Goal: Navigation & Orientation: Find specific page/section

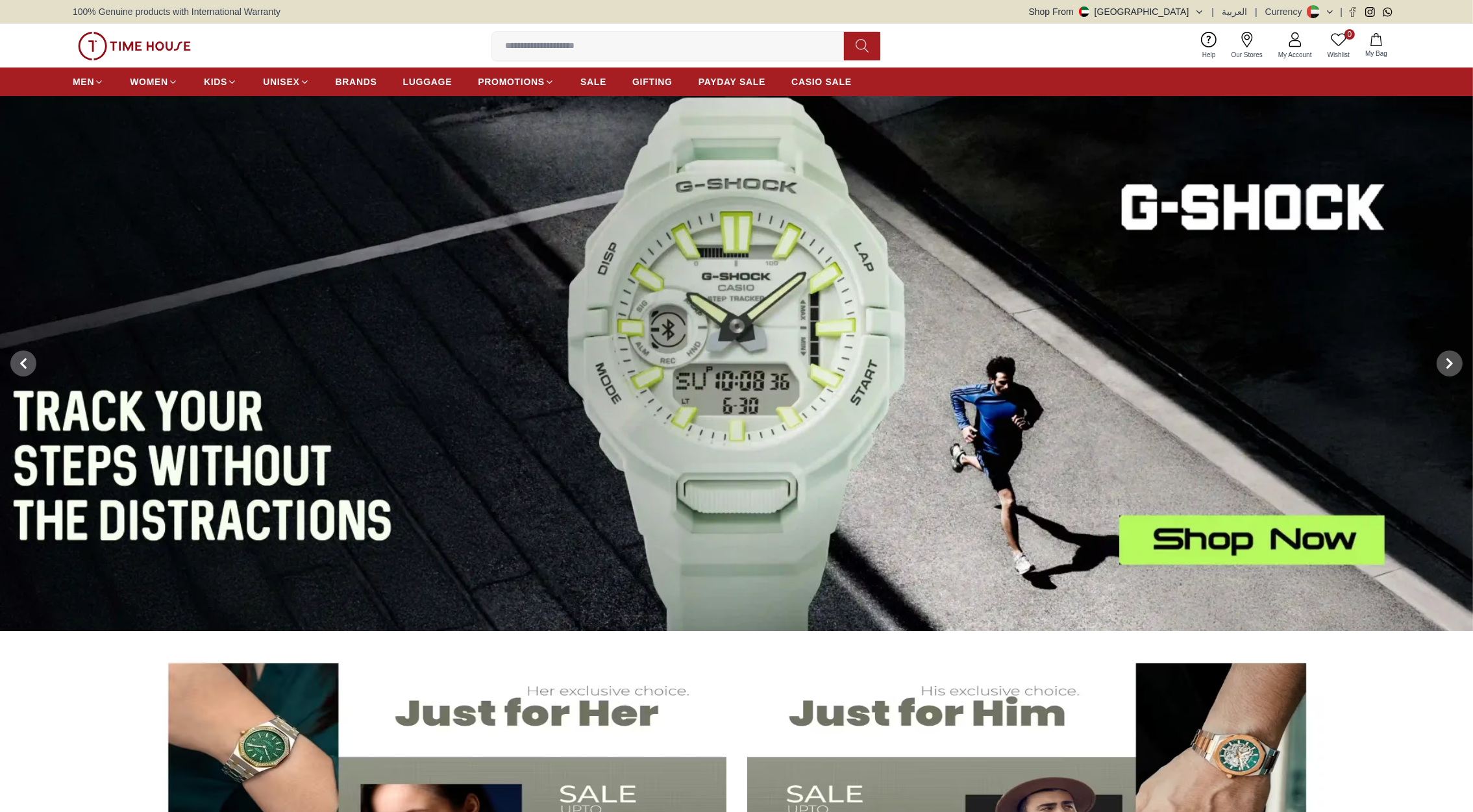
click at [1444, 359] on icon at bounding box center [1449, 363] width 10 height 10
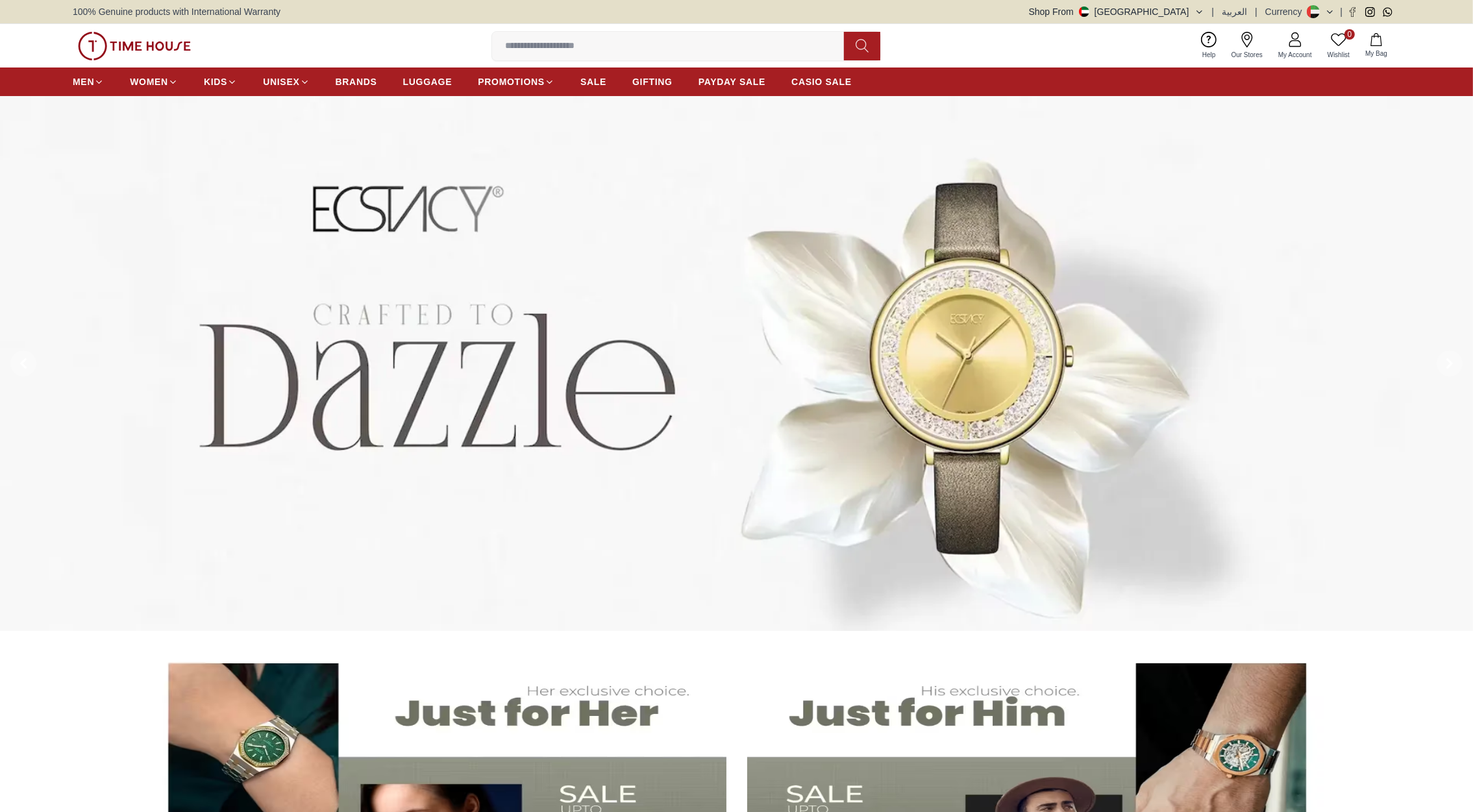
click at [1444, 359] on icon at bounding box center [1449, 363] width 10 height 10
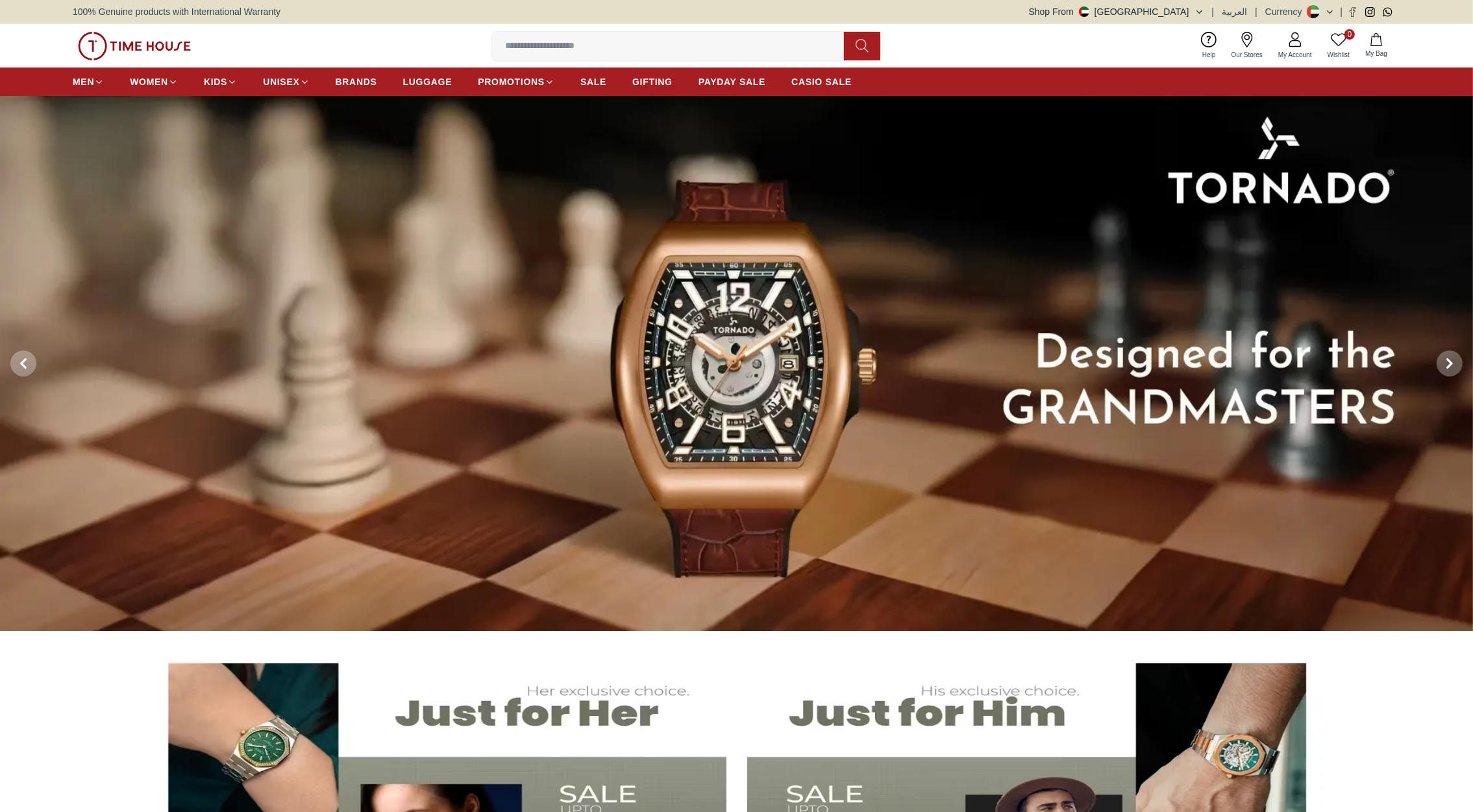
click at [1444, 359] on icon at bounding box center [1449, 363] width 10 height 10
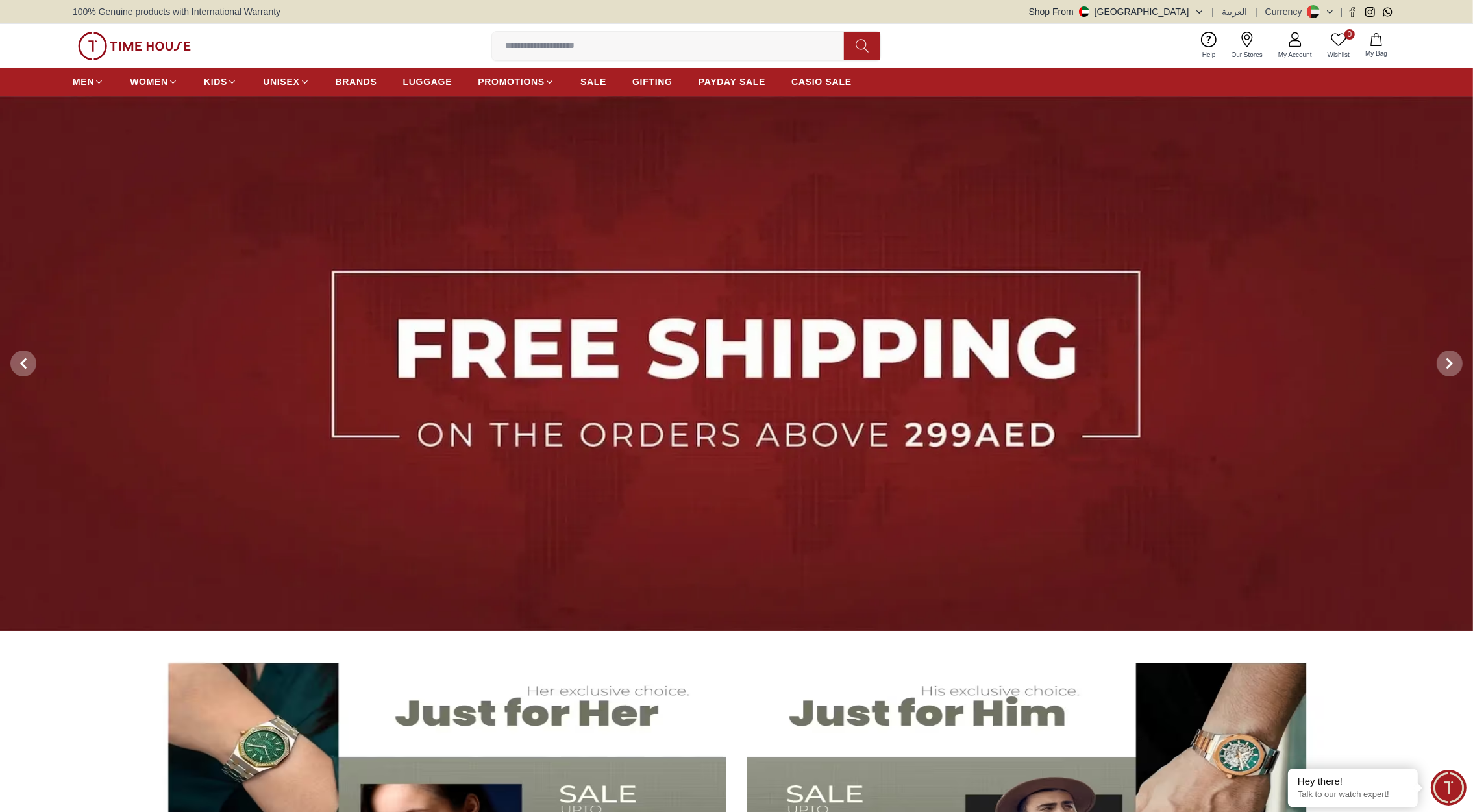
click at [1444, 359] on icon at bounding box center [1449, 363] width 10 height 10
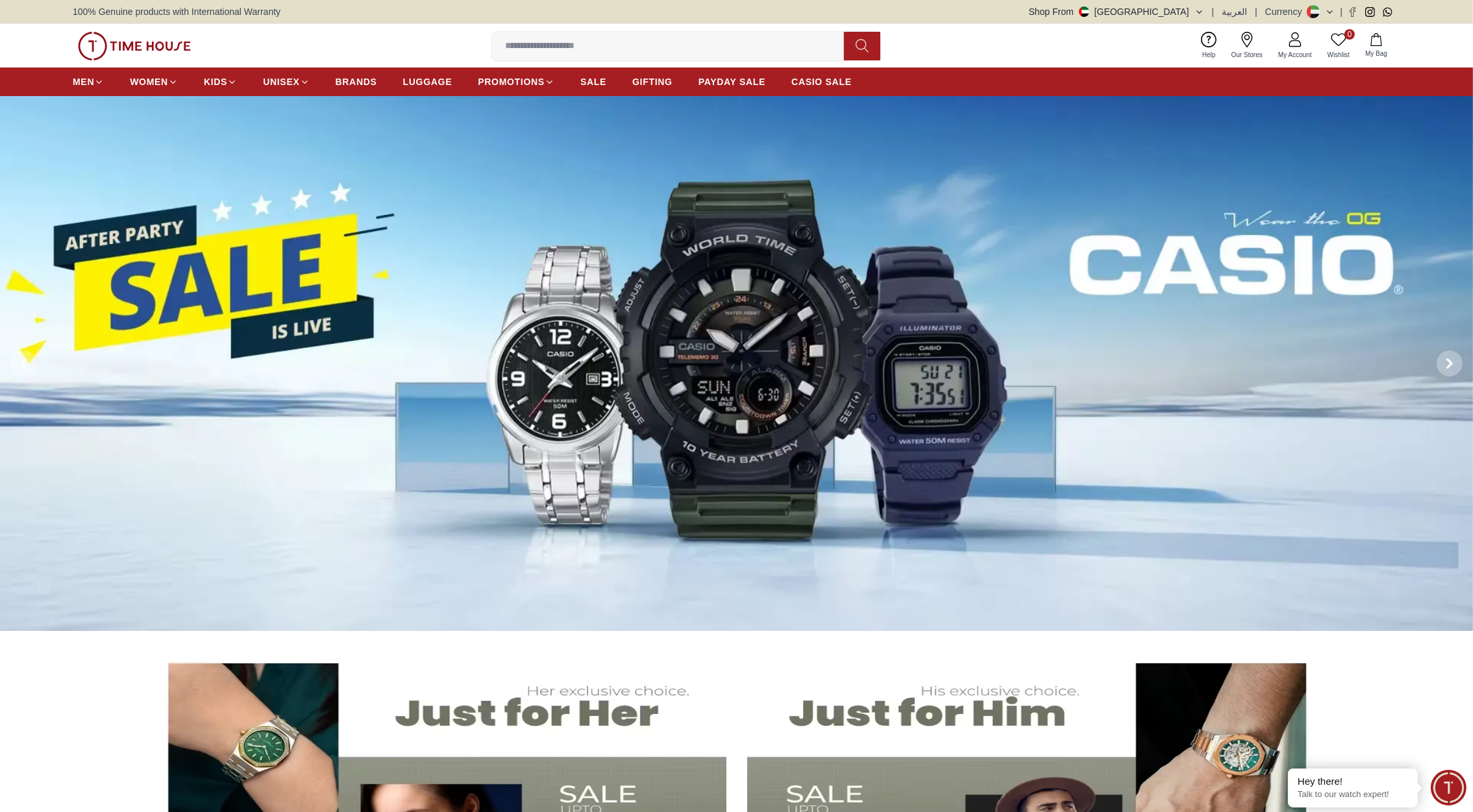
click at [1444, 359] on icon at bounding box center [1449, 363] width 10 height 10
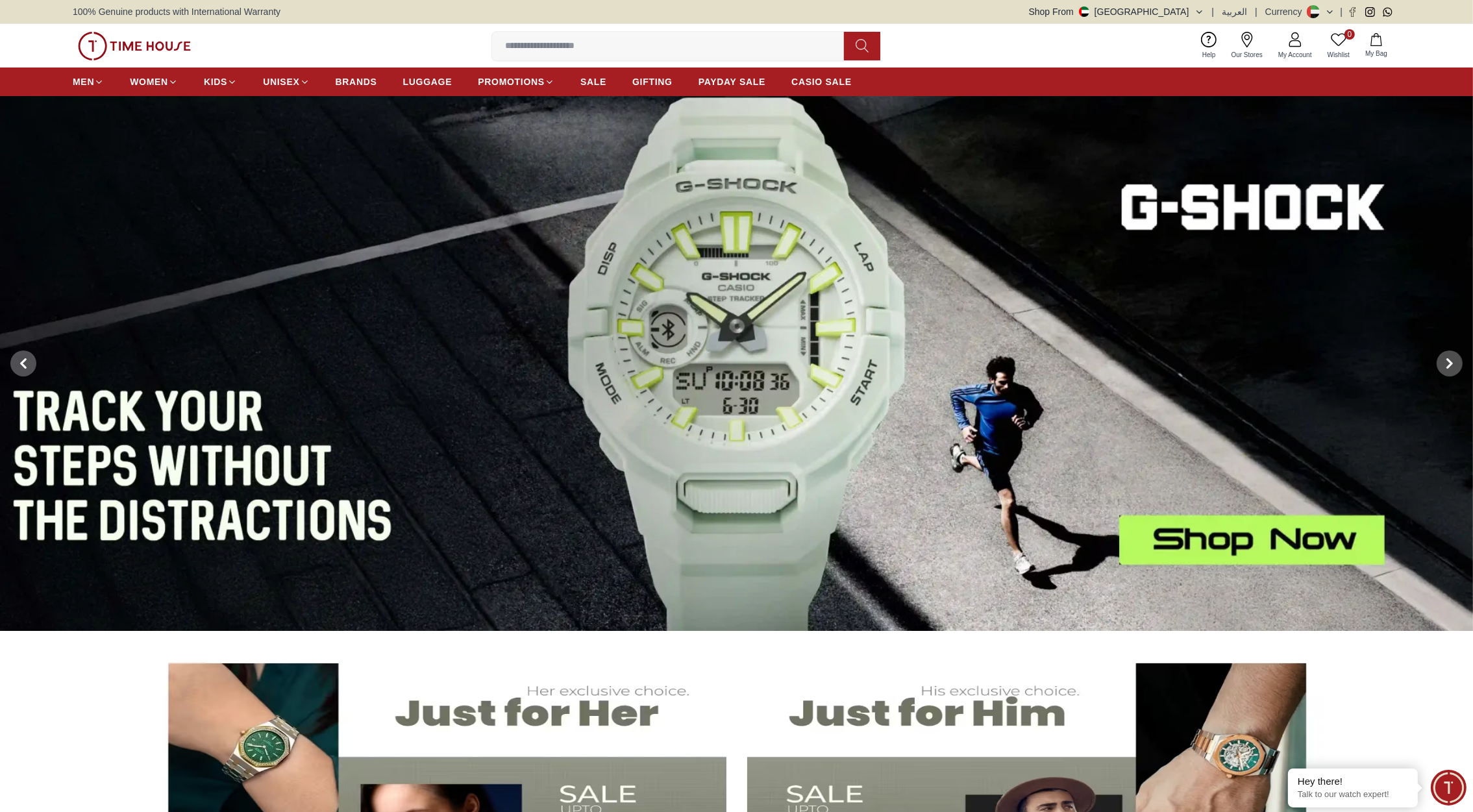
click at [823, 330] on img at bounding box center [736, 363] width 1473 height 535
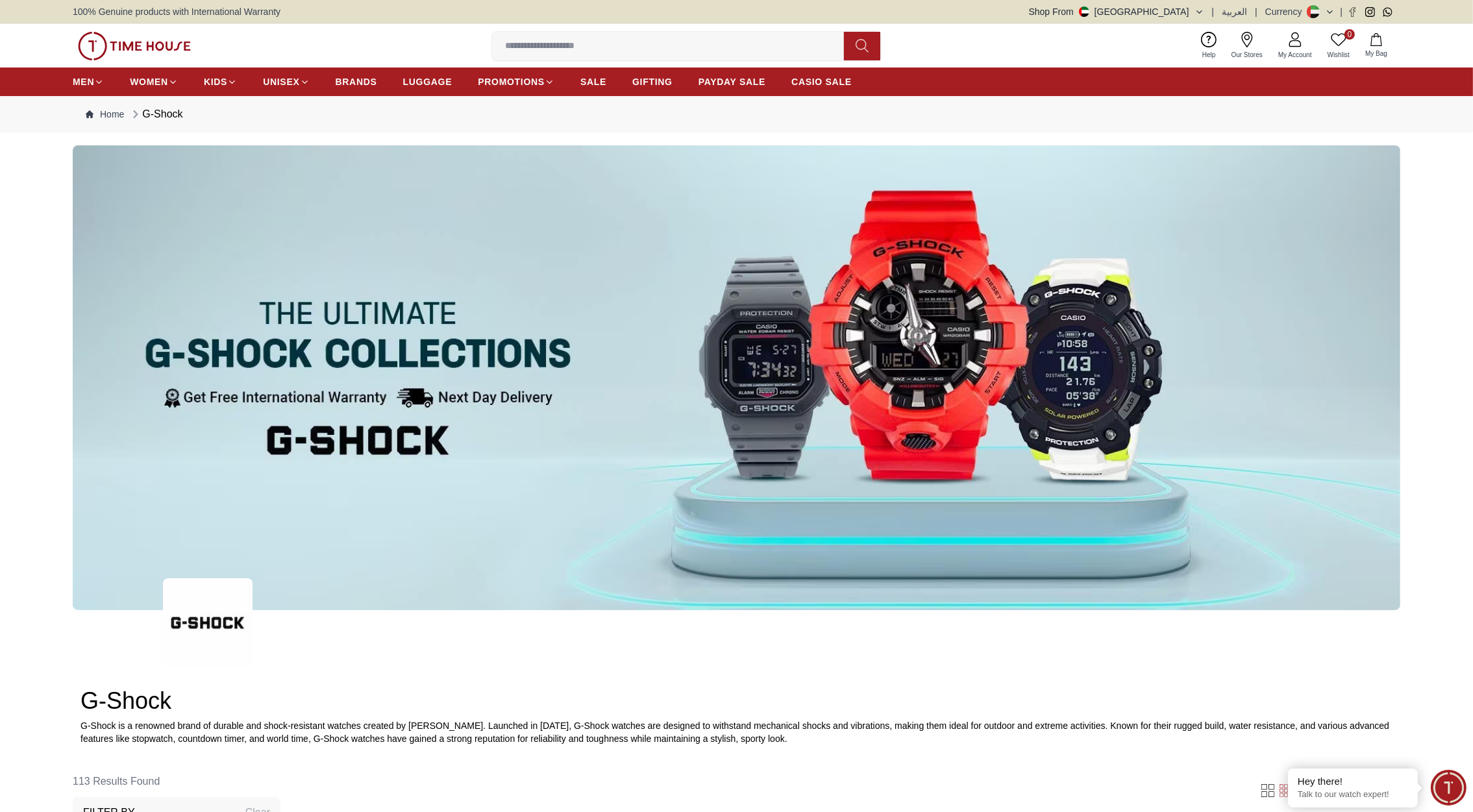
click at [151, 38] on img at bounding box center [134, 46] width 113 height 29
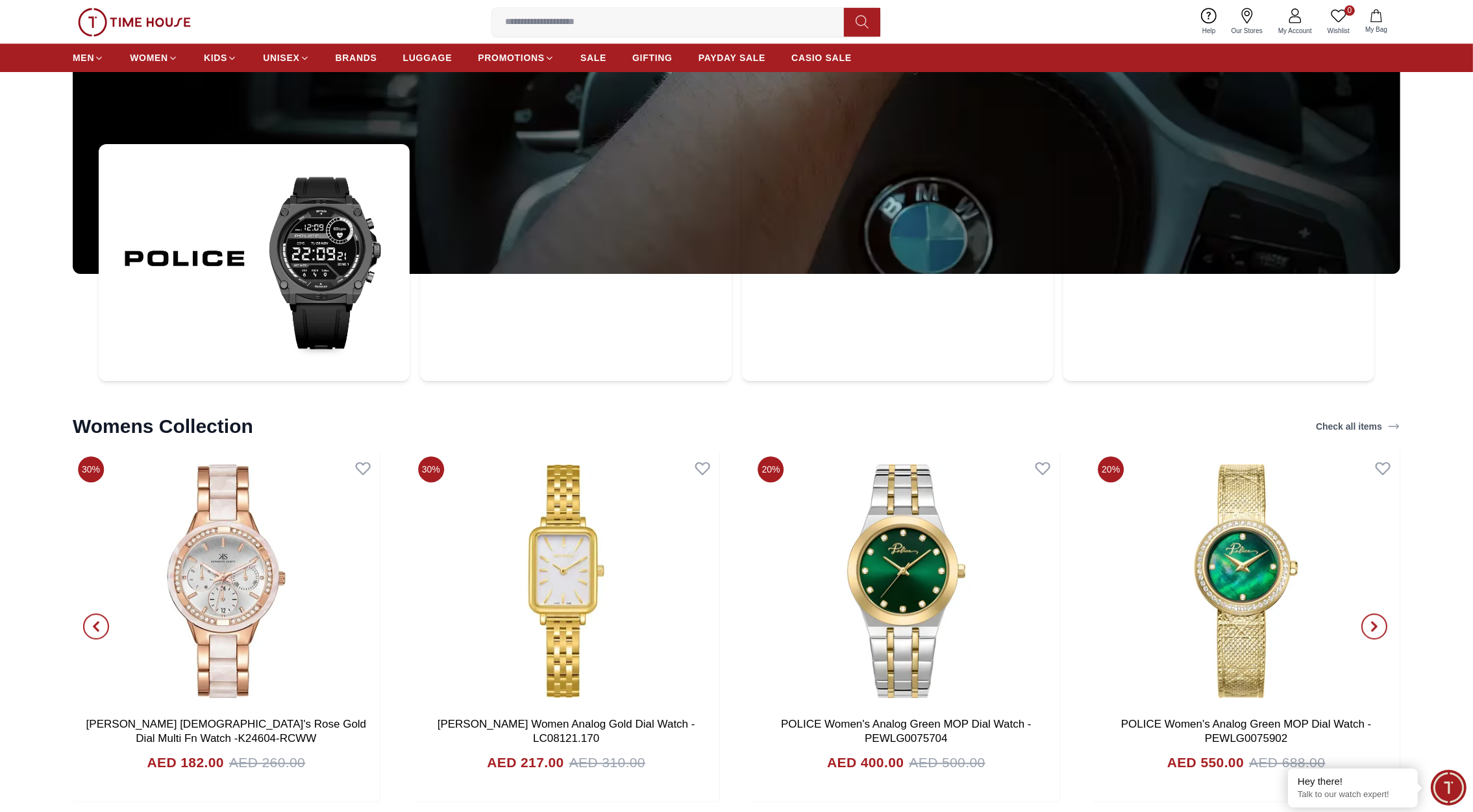
scroll to position [5666, 0]
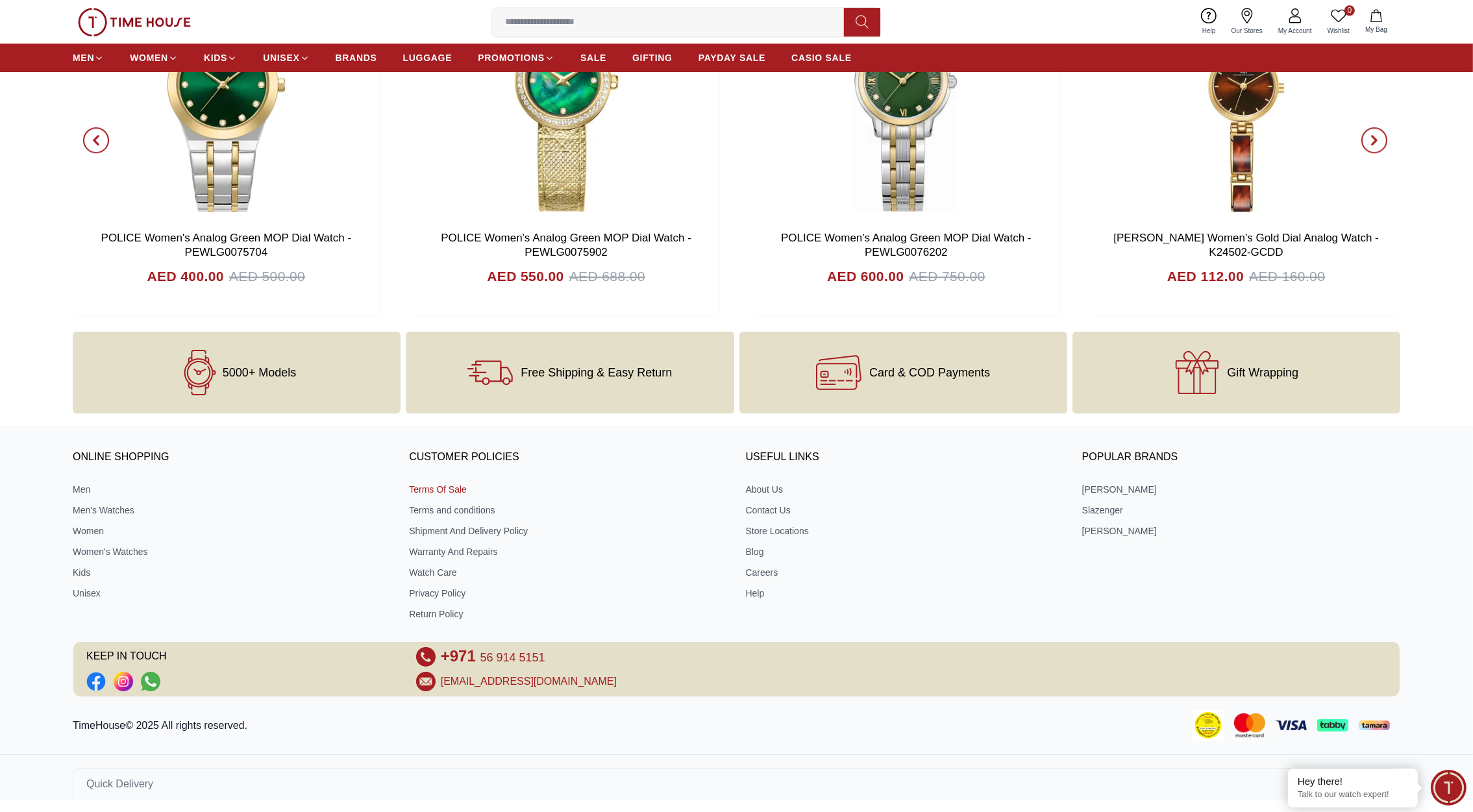
click at [430, 484] on link "Terms Of Sale" at bounding box center [568, 489] width 318 height 13
